Goal: Answer question/provide support

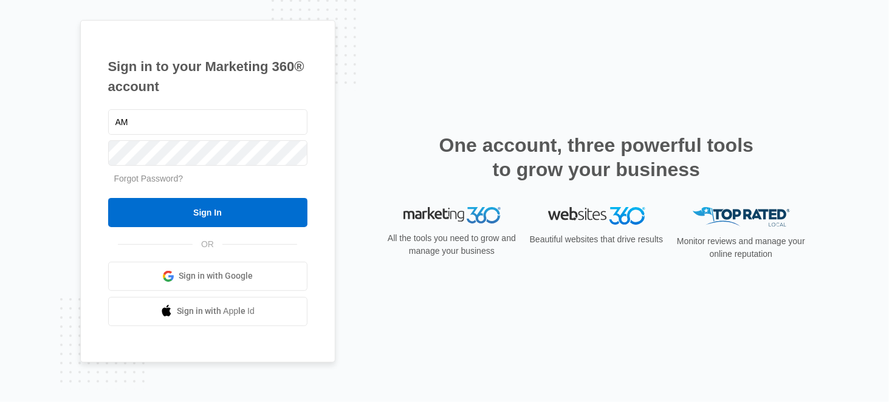
type input "A"
type input "[PERSON_NAME][EMAIL_ADDRESS][DOMAIN_NAME]"
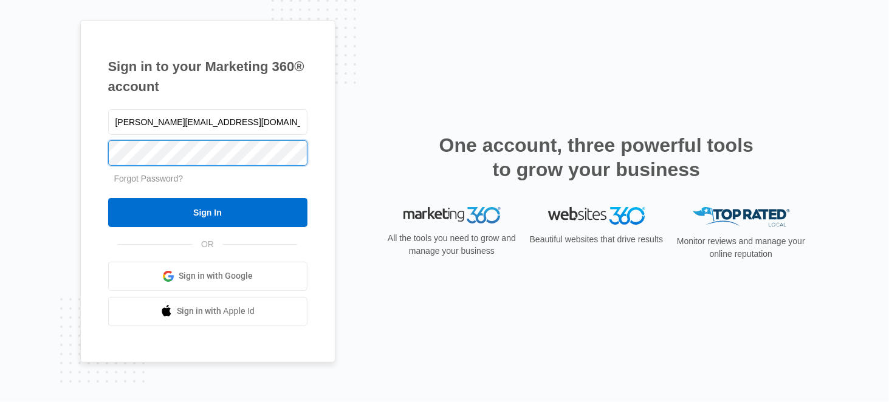
click at [108, 198] on input "Sign In" at bounding box center [207, 212] width 199 height 29
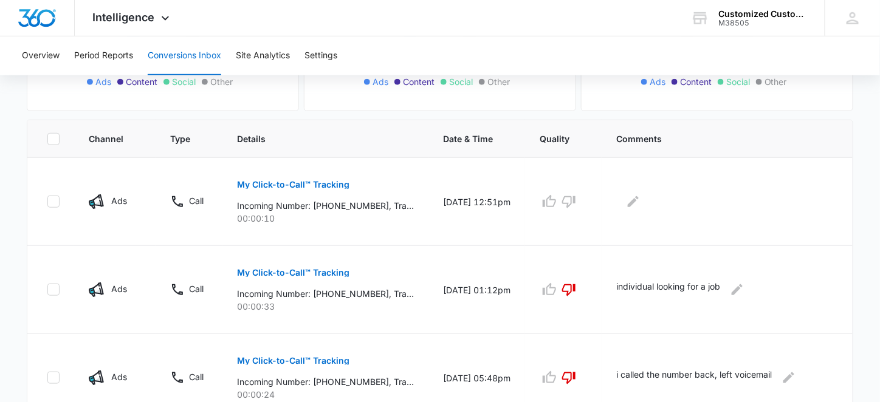
scroll to position [273, 0]
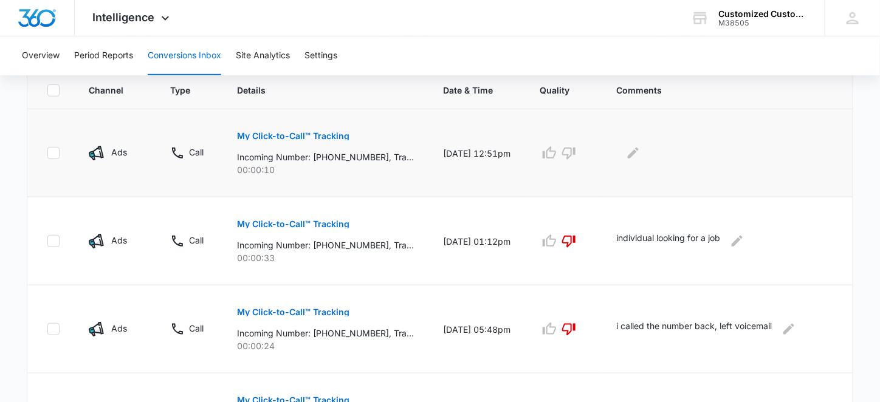
click at [313, 133] on p "My Click-to-Call™ Tracking" at bounding box center [293, 136] width 112 height 9
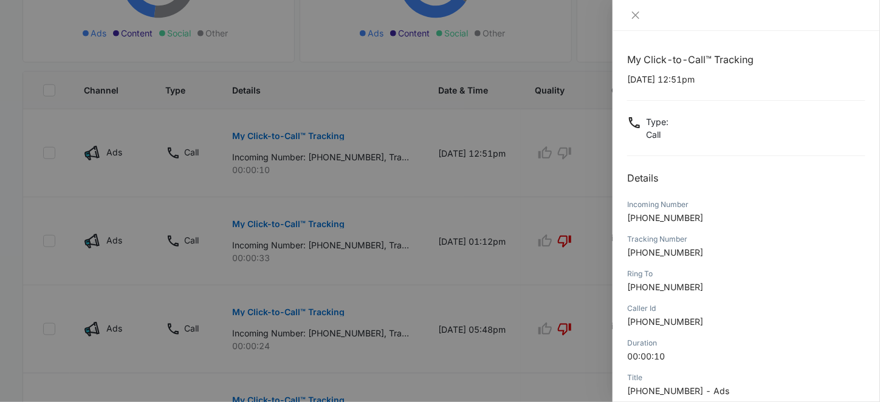
scroll to position [136, 0]
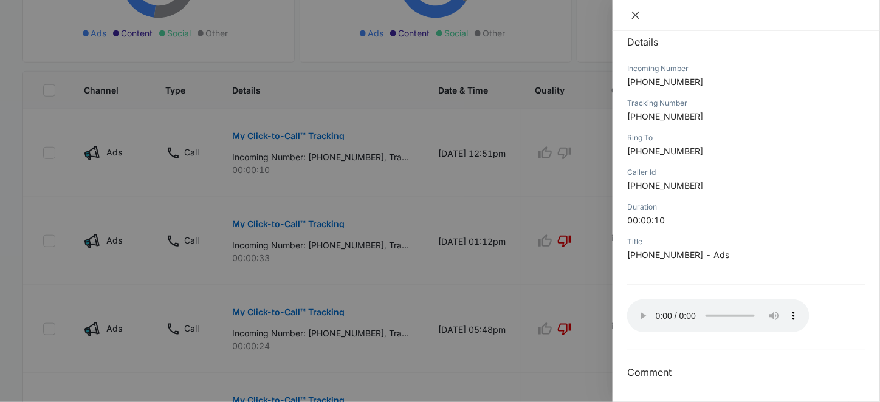
click at [639, 16] on icon "close" at bounding box center [635, 15] width 10 height 10
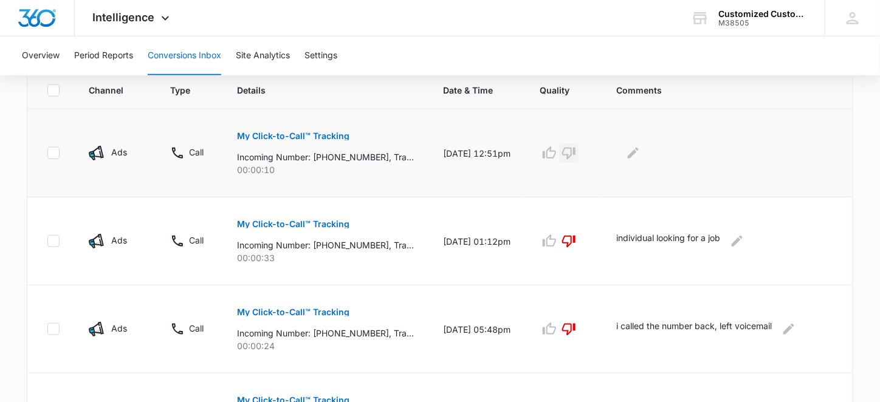
click at [575, 150] on icon "button" at bounding box center [568, 154] width 13 height 12
click at [638, 152] on icon "Edit Comments" at bounding box center [632, 153] width 11 height 11
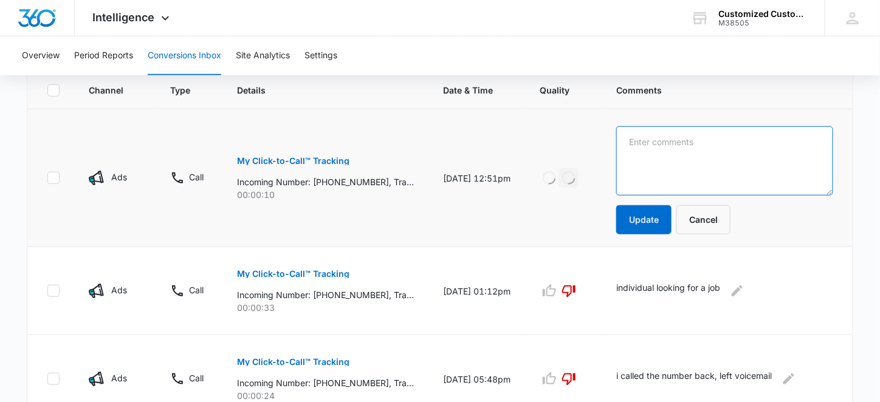
click at [649, 144] on textarea at bounding box center [724, 160] width 217 height 69
type textarea "called back, she called the wrong number"
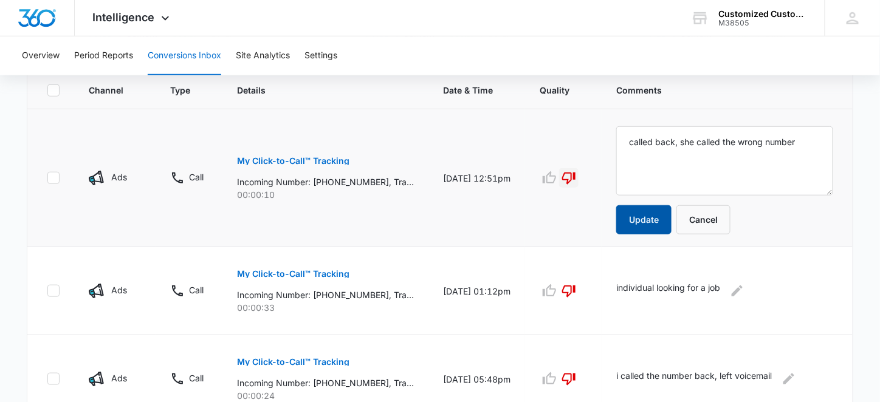
click at [657, 217] on button "Update" at bounding box center [643, 219] width 55 height 29
